Goal: Information Seeking & Learning: Learn about a topic

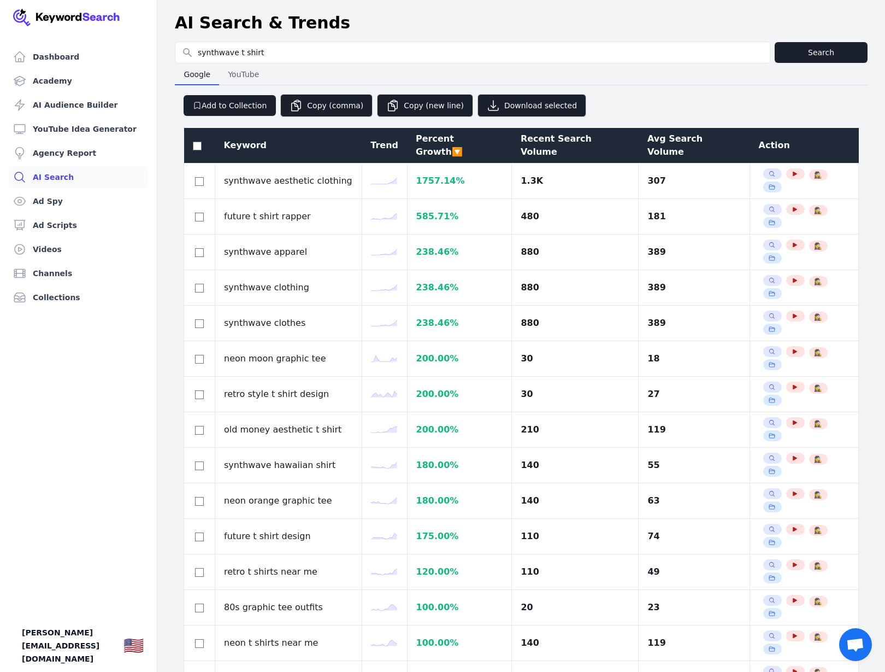
select select "50"
